Goal: Task Accomplishment & Management: Manage account settings

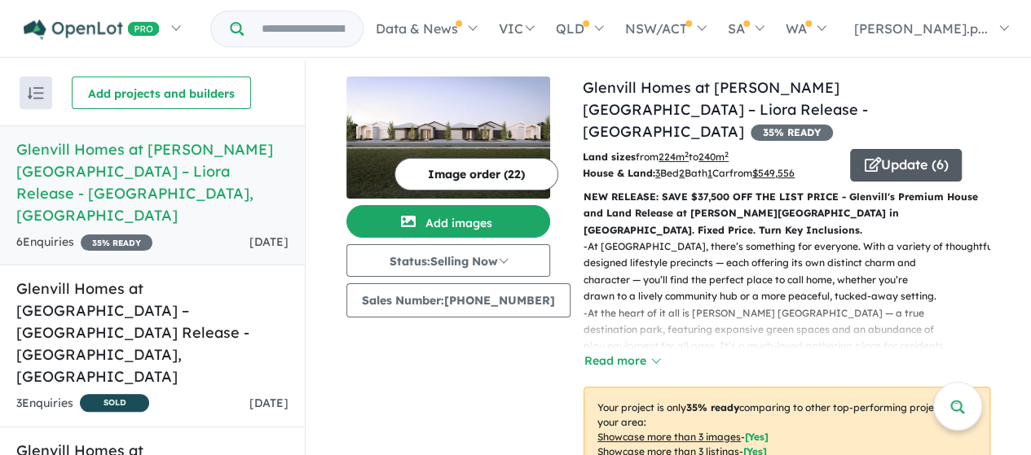
click at [893, 149] on button "Update ( 6 )" at bounding box center [906, 165] width 112 height 33
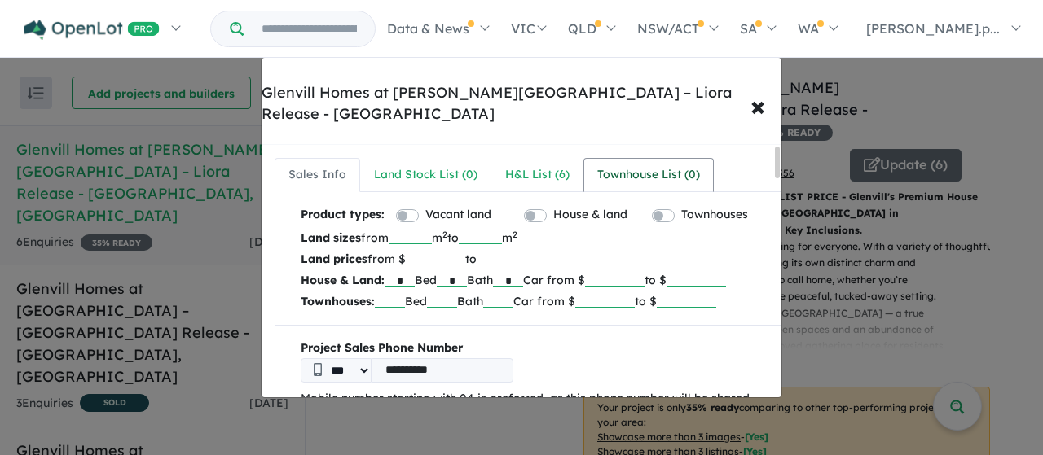
click at [629, 165] on div "Townhouse List ( 0 )" at bounding box center [648, 175] width 103 height 20
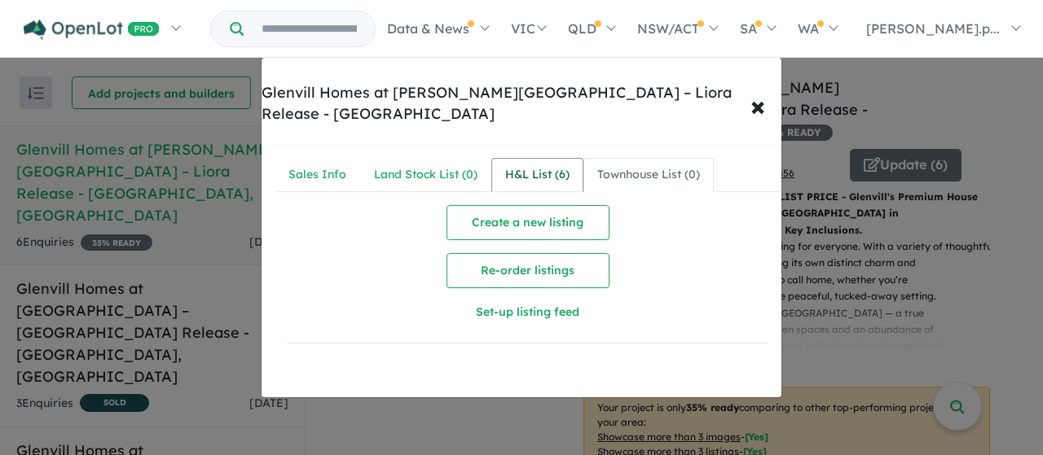
click at [510, 165] on div "H&L List ( 6 )" at bounding box center [537, 175] width 64 height 20
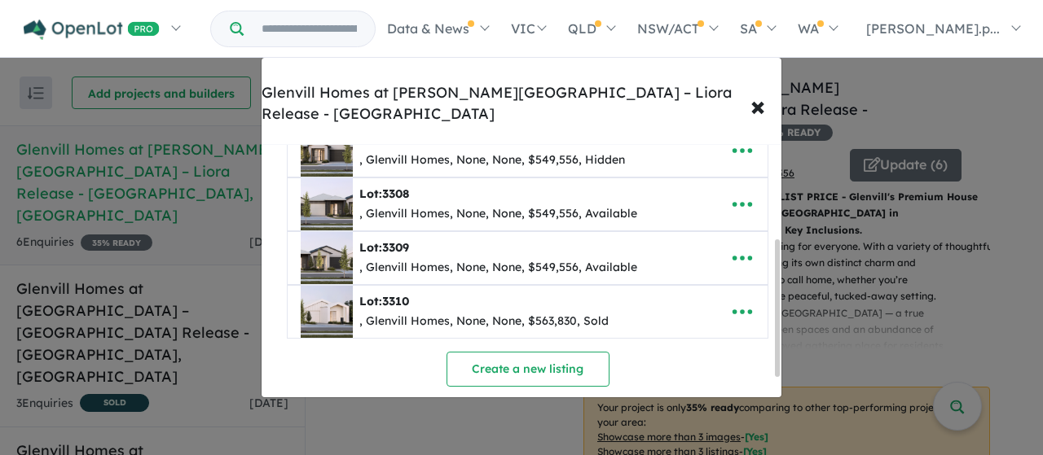
scroll to position [190, 0]
click at [741, 191] on icon "button" at bounding box center [742, 203] width 24 height 24
click at [686, 225] on link "Edit" at bounding box center [706, 243] width 121 height 37
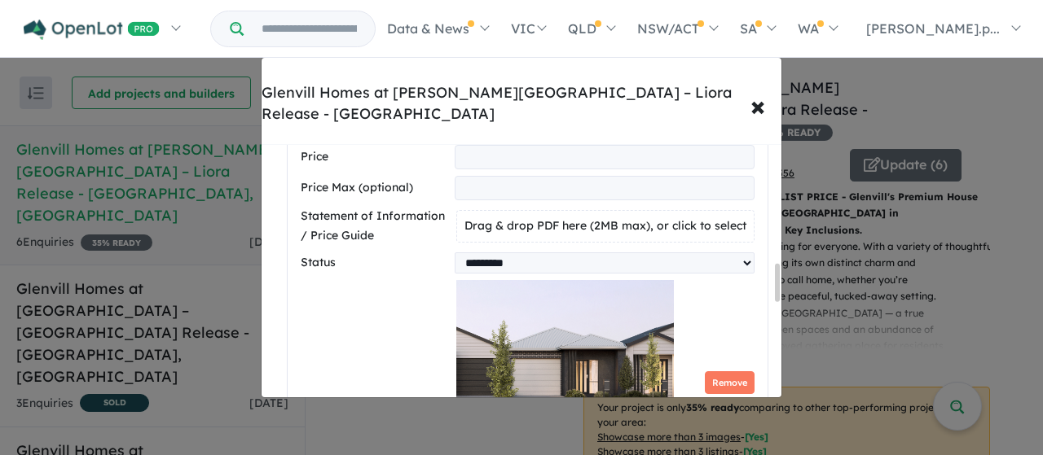
scroll to position [882, 0]
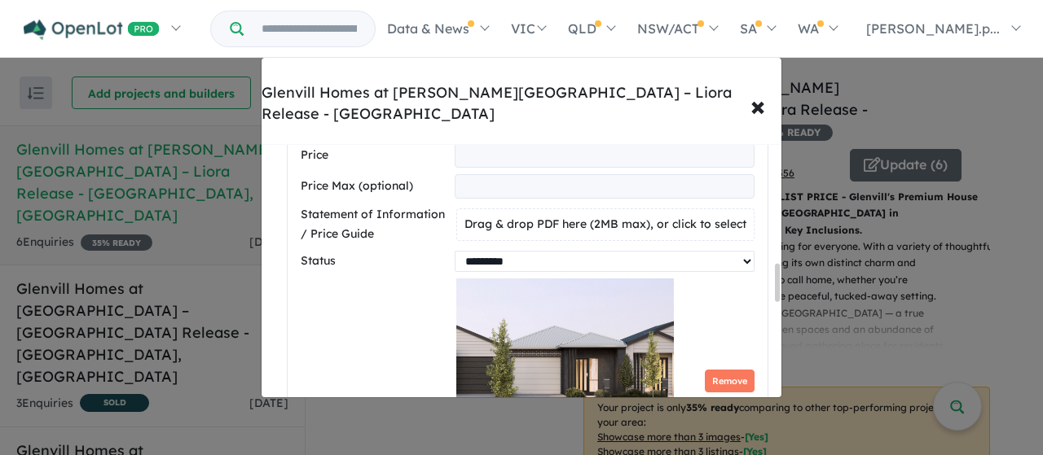
click at [503, 251] on select "********* ******** **** ******" at bounding box center [605, 261] width 300 height 21
select select "********"
click at [455, 251] on select "********* ******** **** ******" at bounding box center [605, 261] width 300 height 21
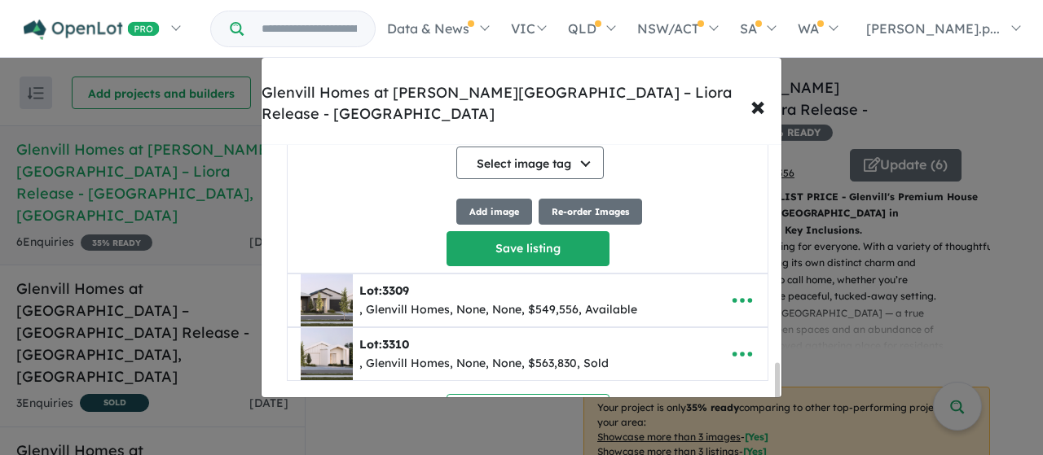
scroll to position [1749, 0]
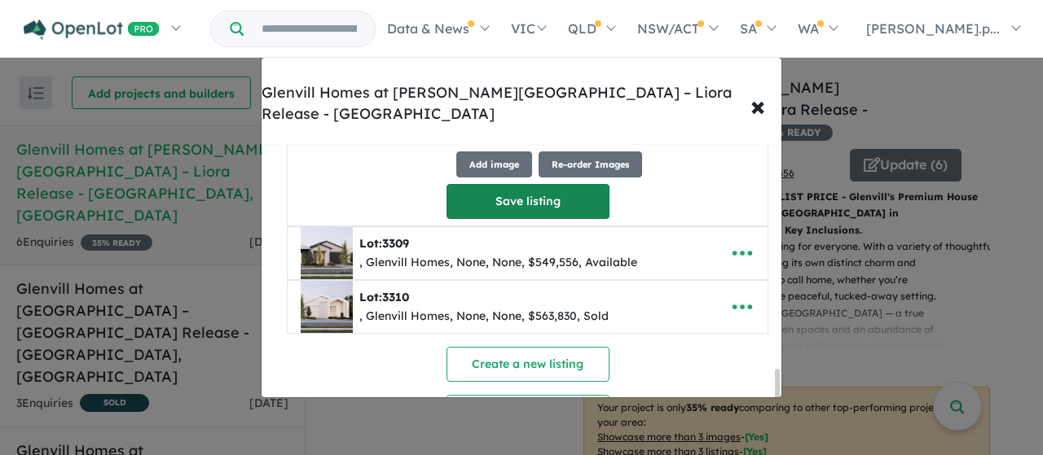
click at [509, 184] on button "Save listing" at bounding box center [528, 201] width 163 height 35
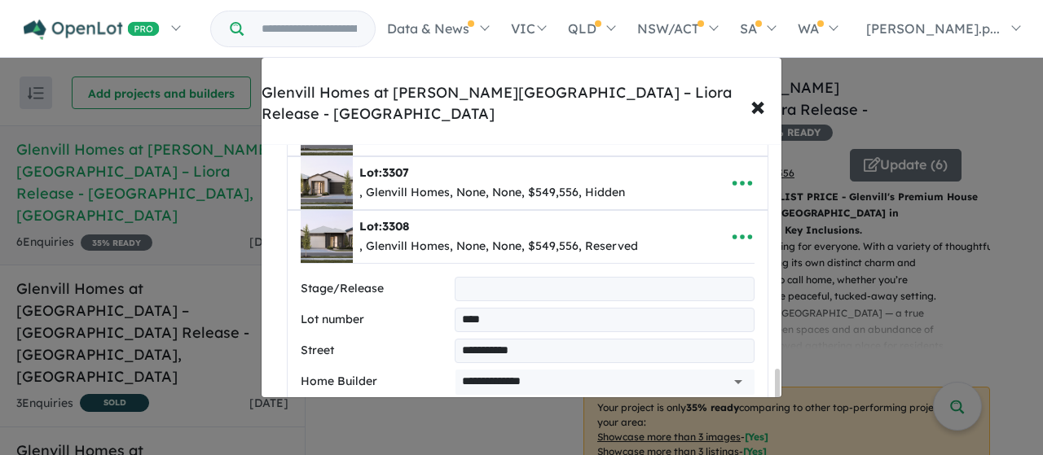
select select "********"
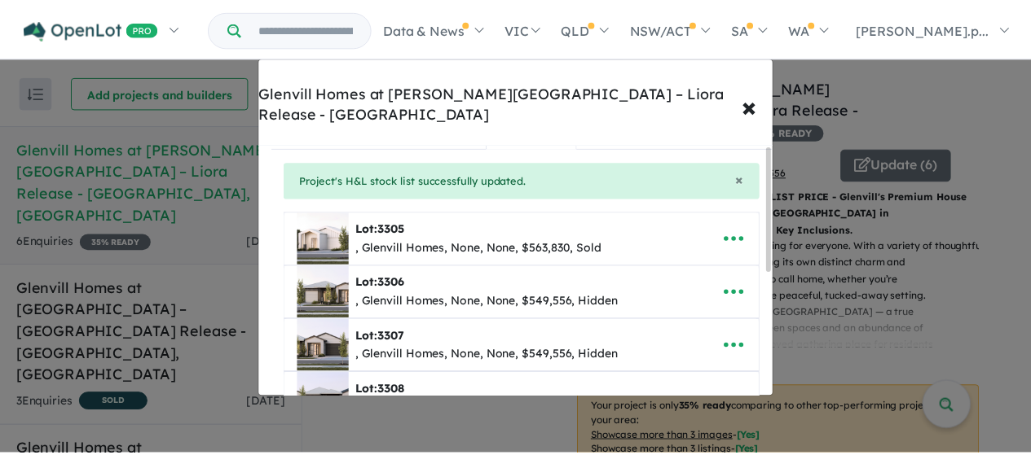
scroll to position [0, 0]
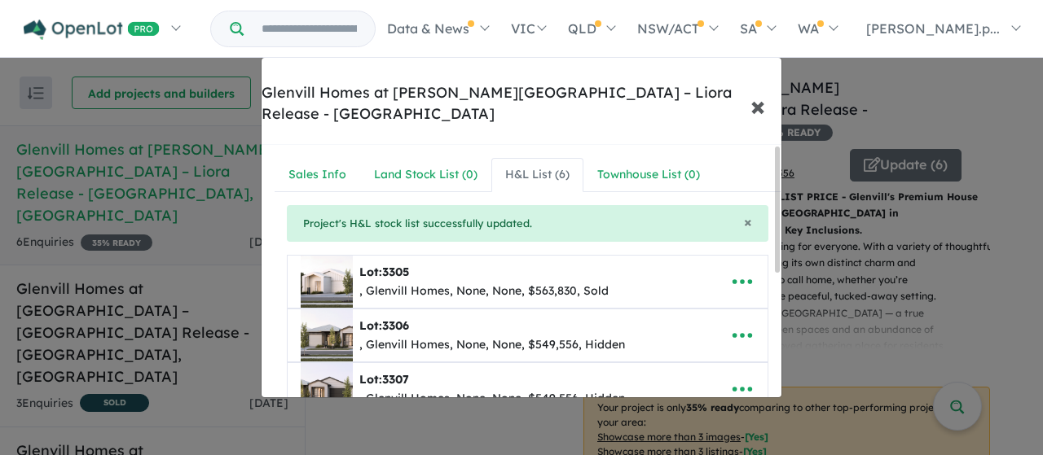
click at [763, 88] on span "×" at bounding box center [757, 105] width 15 height 35
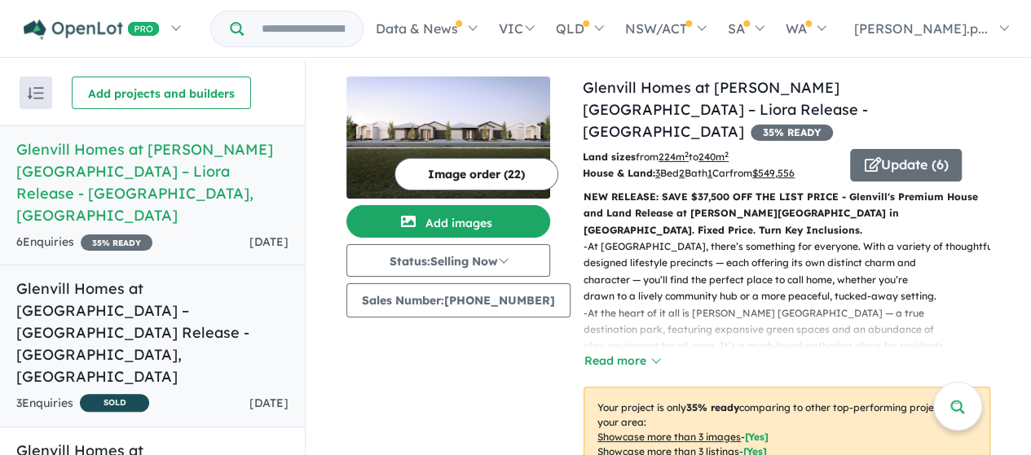
click at [160, 278] on h5 "Glenvill Homes at [GEOGRAPHIC_DATA] – [GEOGRAPHIC_DATA] Release - [GEOGRAPHIC_D…" at bounding box center [152, 333] width 272 height 110
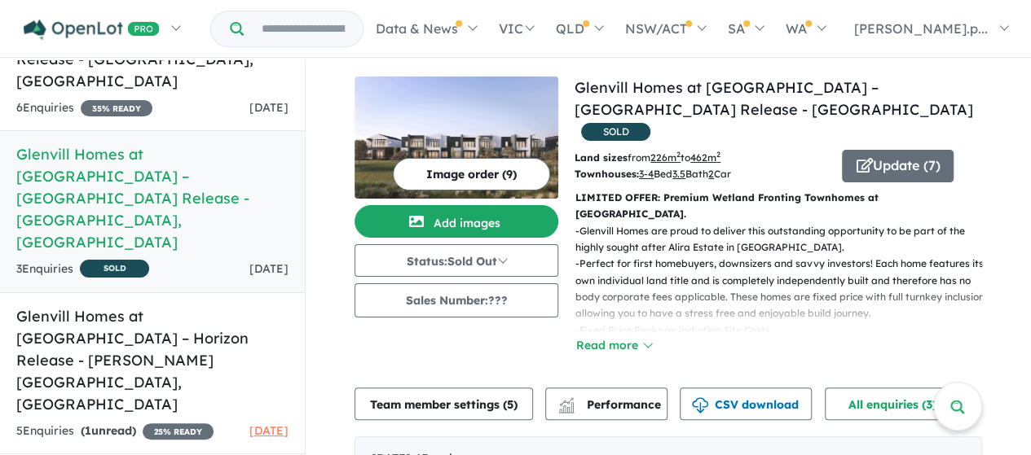
scroll to position [136, 0]
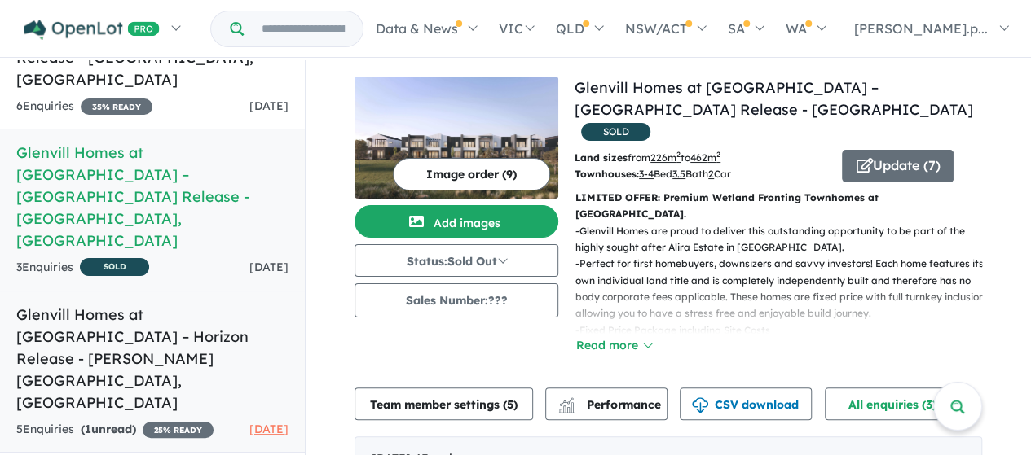
click at [165, 304] on h5 "Glenvill Homes at [GEOGRAPHIC_DATA] – Horizon Release - [PERSON_NAME][GEOGRAPHI…" at bounding box center [152, 359] width 272 height 110
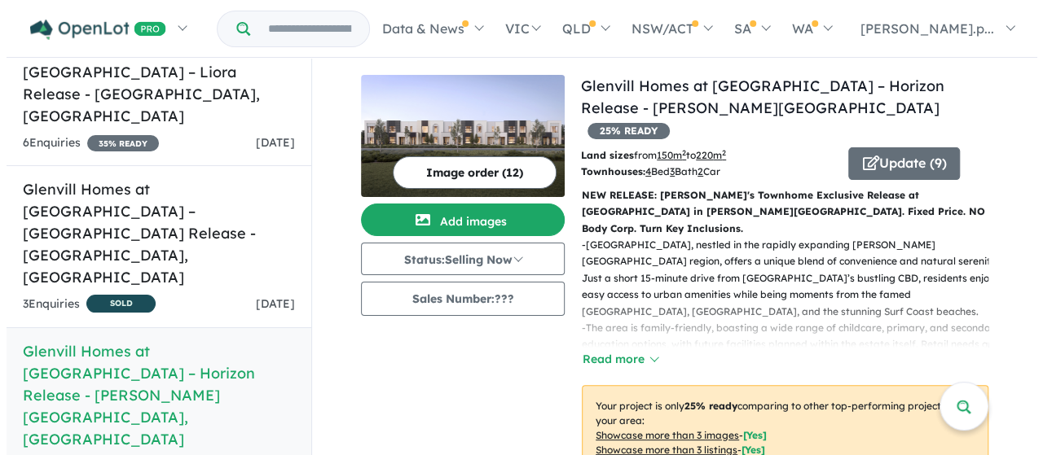
scroll to position [184, 0]
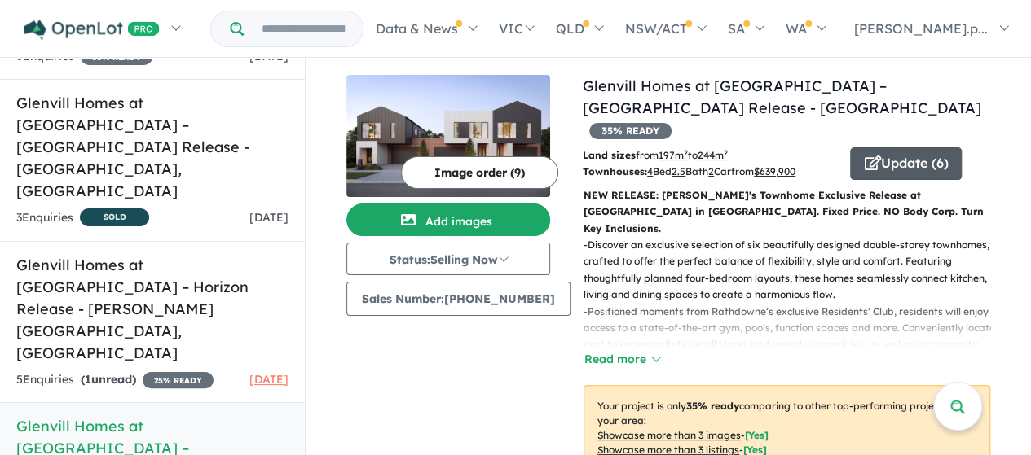
click at [897, 147] on button "Update ( 6 )" at bounding box center [906, 163] width 112 height 33
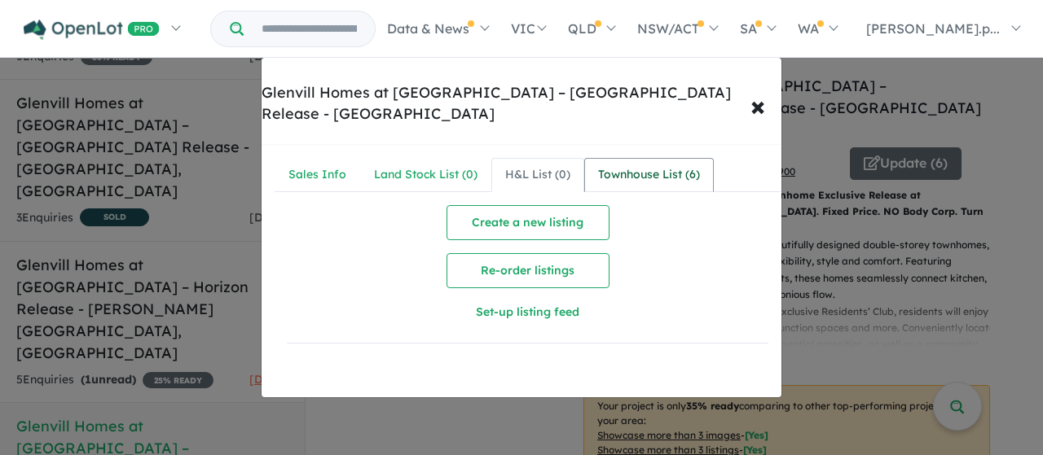
click at [614, 165] on div "Townhouse List ( 6 )" at bounding box center [649, 175] width 102 height 20
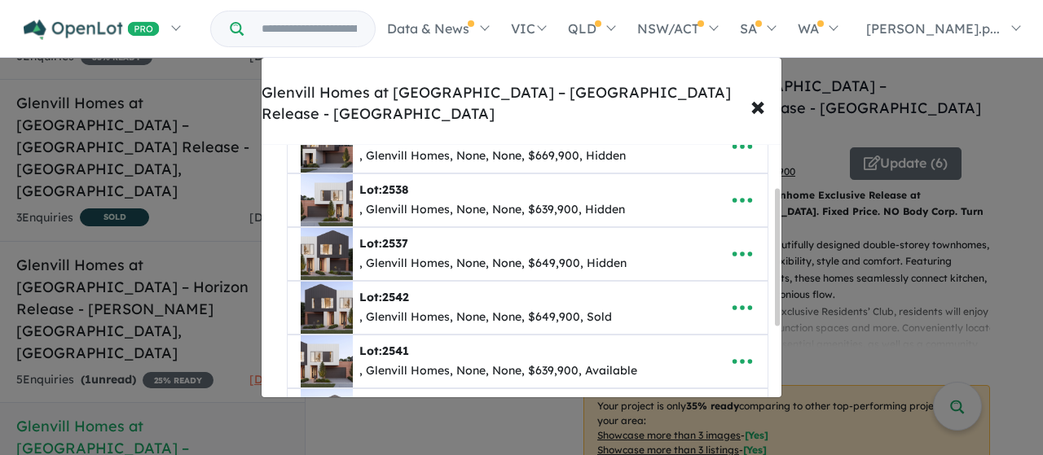
scroll to position [81, 0]
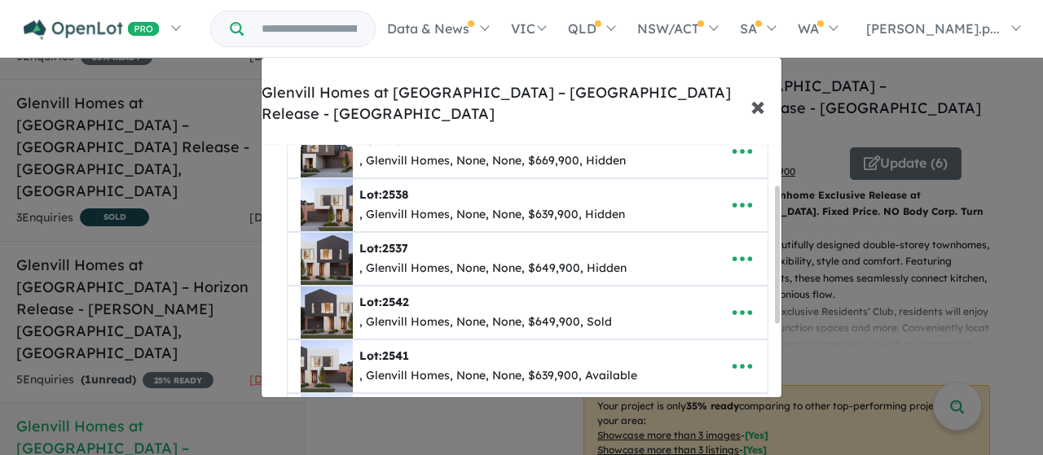
click at [761, 88] on span "×" at bounding box center [757, 105] width 15 height 35
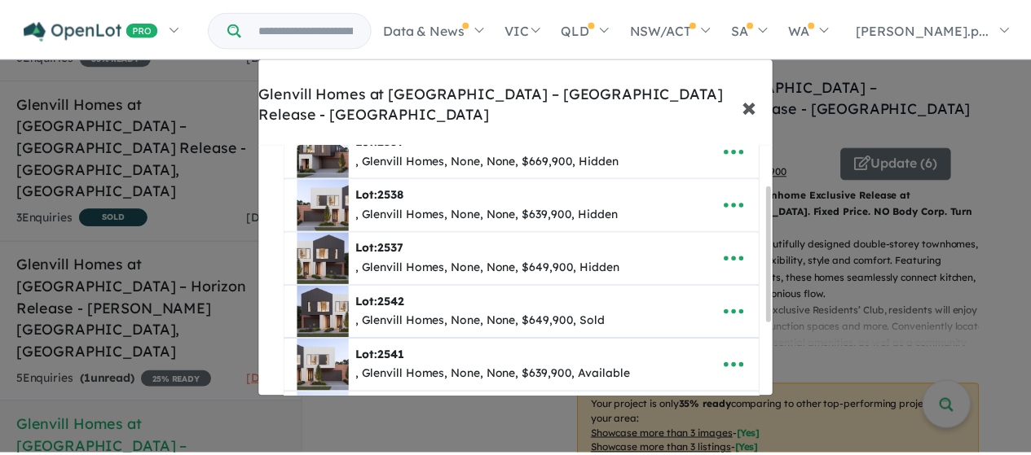
scroll to position [0, 0]
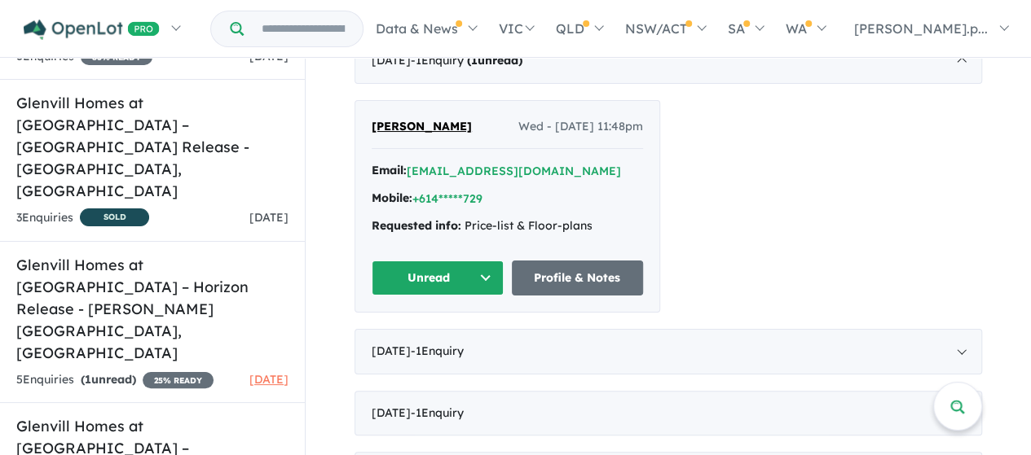
scroll to position [652, 0]
